Goal: Find specific page/section: Find specific page/section

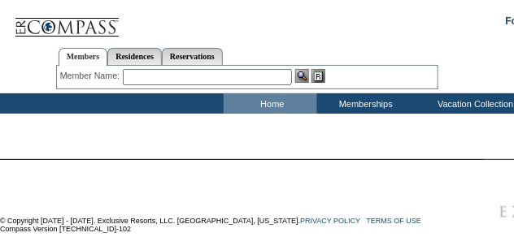
click at [189, 74] on input "text" at bounding box center [207, 77] width 169 height 16
paste input "[PERSON_NAME]"
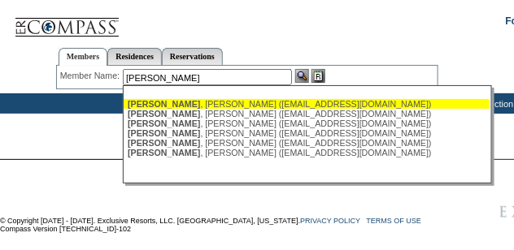
click at [193, 108] on div "[PERSON_NAME] ([EMAIL_ADDRESS][DOMAIN_NAME])" at bounding box center [307, 104] width 358 height 10
type input "[PERSON_NAME] ([EMAIL_ADDRESS][DOMAIN_NAME])"
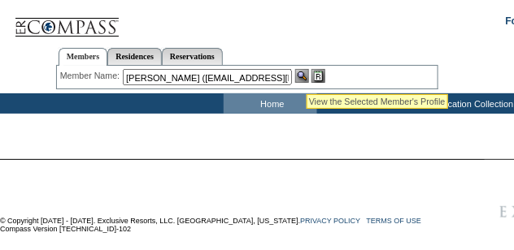
click at [306, 75] on img at bounding box center [302, 76] width 14 height 14
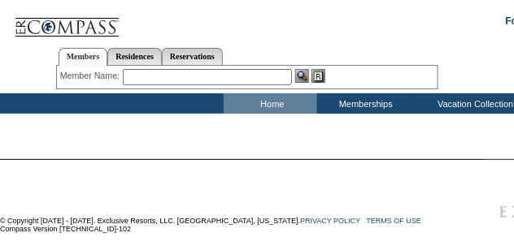
click at [176, 80] on input "text" at bounding box center [207, 77] width 169 height 16
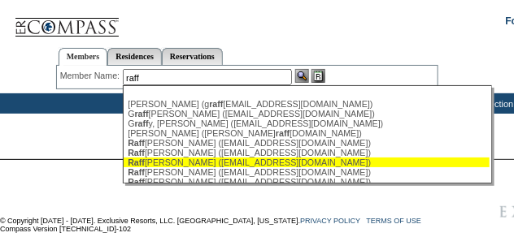
click at [177, 167] on div "Raff erty, [PERSON_NAME] ([EMAIL_ADDRESS][DOMAIN_NAME])" at bounding box center [307, 163] width 358 height 10
type input "[PERSON_NAME] ([EMAIL_ADDRESS][DOMAIN_NAME])"
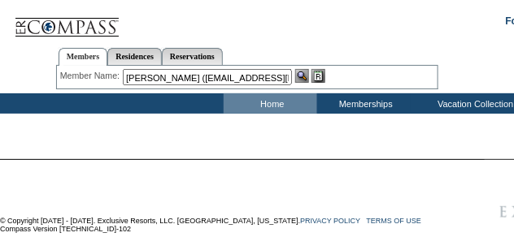
click at [306, 78] on img at bounding box center [302, 76] width 14 height 14
